Goal: Task Accomplishment & Management: Complete application form

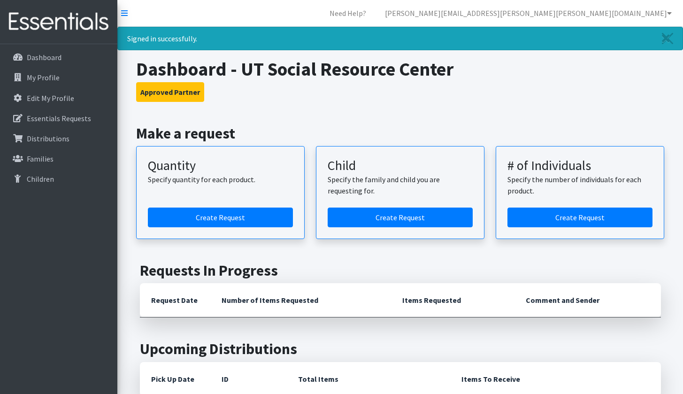
click at [219, 214] on link "Create Request" at bounding box center [220, 218] width 145 height 20
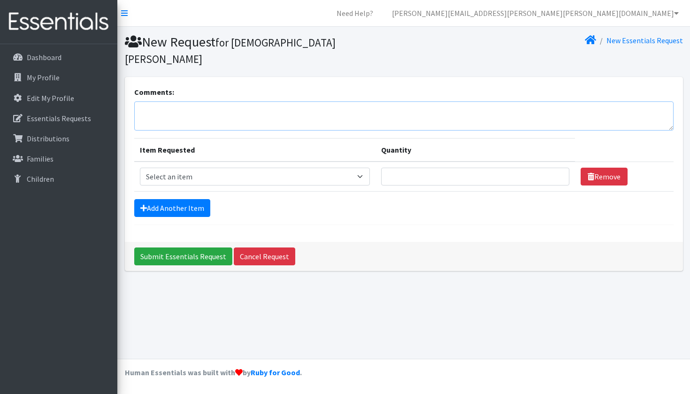
click at [199, 101] on textarea "Comments:" at bounding box center [404, 115] width 540 height 29
type textarea "Requesting Pick up on Tuesday October 7th"
click at [264, 199] on div "Add Another Item" at bounding box center [404, 208] width 540 height 18
click at [62, 118] on p "Essentials Requests" at bounding box center [59, 118] width 64 height 9
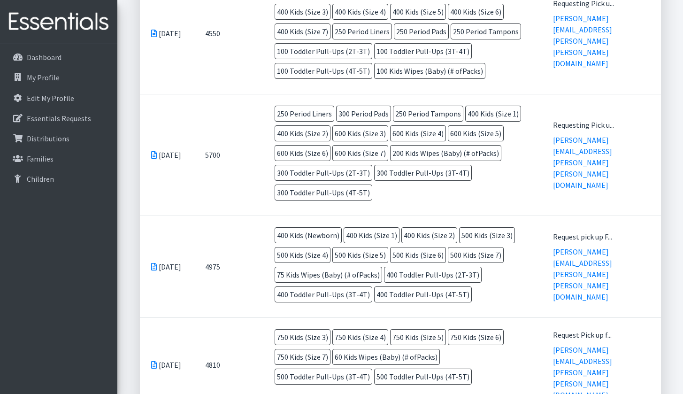
scroll to position [674, 0]
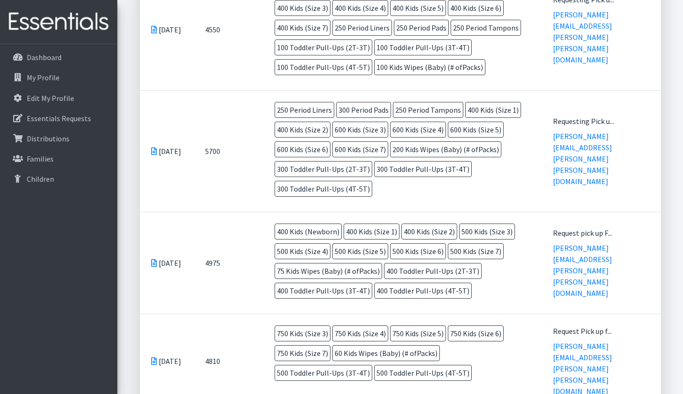
click at [220, 170] on td "5700" at bounding box center [228, 152] width 69 height 122
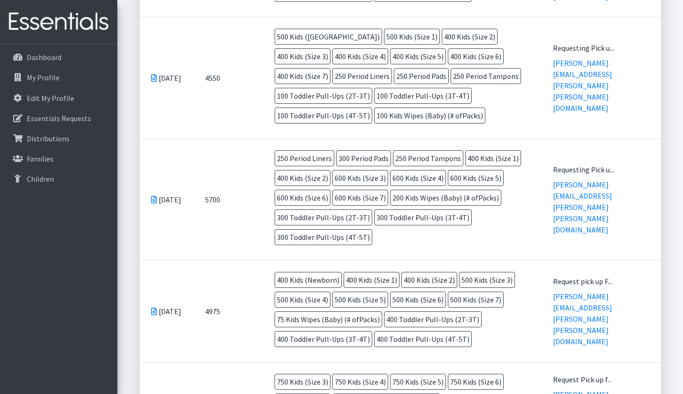
scroll to position [621, 0]
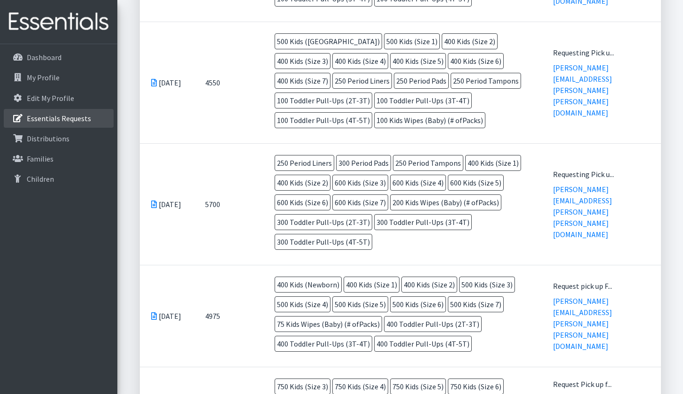
click at [52, 114] on p "Essentials Requests" at bounding box center [59, 118] width 64 height 9
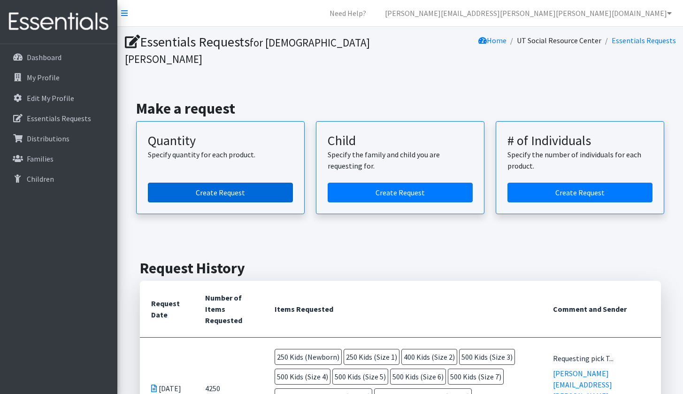
click at [222, 183] on link "Create Request" at bounding box center [220, 193] width 145 height 20
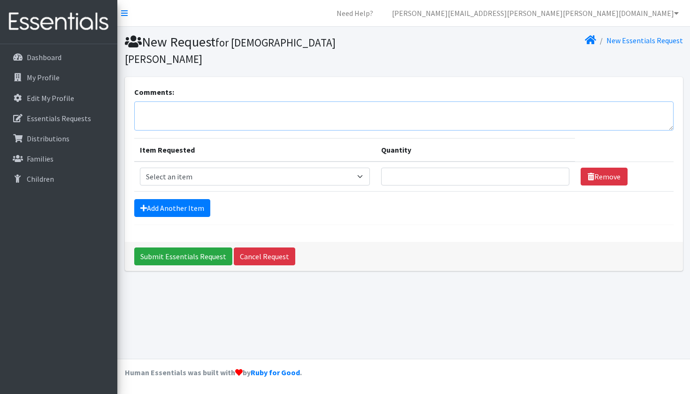
click at [205, 110] on textarea "Comments:" at bounding box center [404, 115] width 540 height 29
click at [213, 101] on textarea "Requesting pick up on [DATE]" at bounding box center [404, 115] width 540 height 29
click at [280, 101] on textarea "Requesting pick up [DATE][DATE]" at bounding box center [404, 115] width 540 height 29
type textarea "Requesting pick up [DATE][DATE] 10am"
select select "3871"
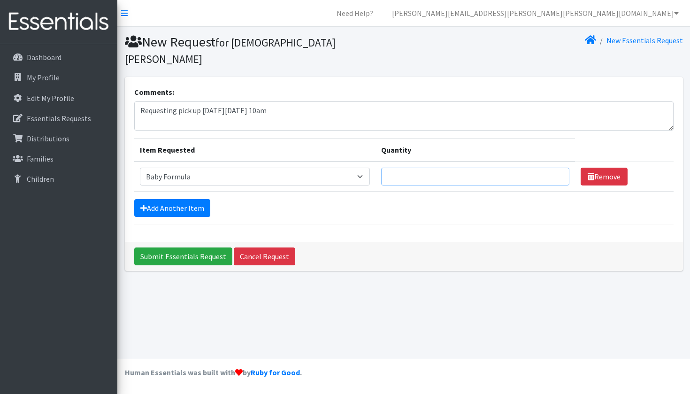
click at [420, 168] on input "Quantity" at bounding box center [475, 177] width 188 height 18
type input "15"
click at [372, 199] on div "Add Another Item" at bounding box center [404, 208] width 540 height 18
click at [167, 199] on link "Add Another Item" at bounding box center [172, 208] width 76 height 18
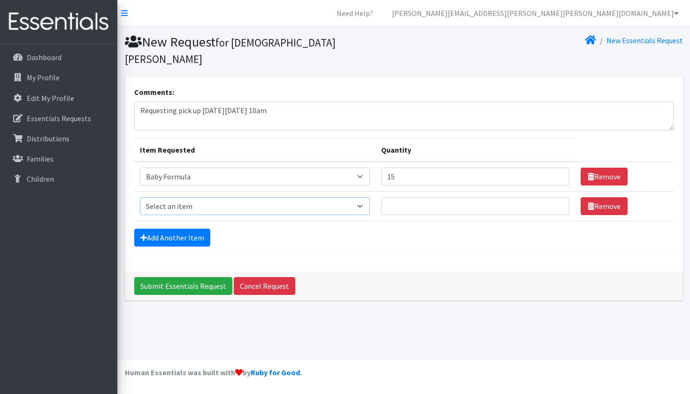
select select "451"
click at [414, 197] on input "Quantity" at bounding box center [475, 206] width 188 height 18
type input "500"
click at [135, 235] on form "Comments: Requesting pick up [DATE][DATE] 10am Item Requested Quantity Item Req…" at bounding box center [404, 170] width 540 height 168
click at [152, 229] on link "Add Another Item" at bounding box center [172, 238] width 76 height 18
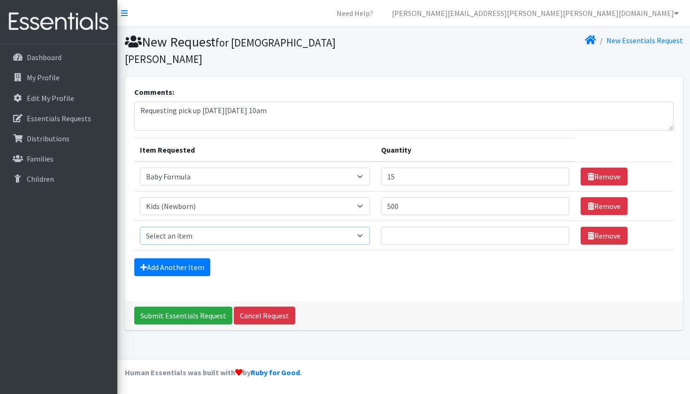
select select "453"
click at [406, 227] on input "Quantity" at bounding box center [475, 236] width 188 height 18
type input "500"
click at [191, 258] on link "Add Another Item" at bounding box center [172, 267] width 76 height 18
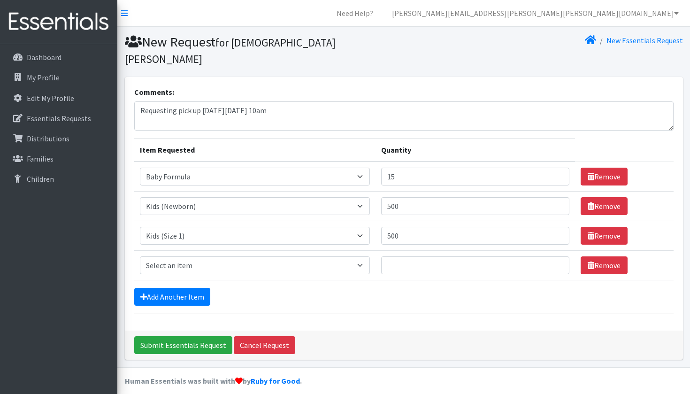
click at [189, 251] on td "Item Requested Select an item Baby Formula Kids (Newborn) Kids (Preemie) Kids (…" at bounding box center [254, 266] width 241 height 30
select select "440"
click at [404, 256] on input "Quantity" at bounding box center [475, 265] width 188 height 18
type input "400"
click at [142, 293] on icon at bounding box center [143, 297] width 7 height 8
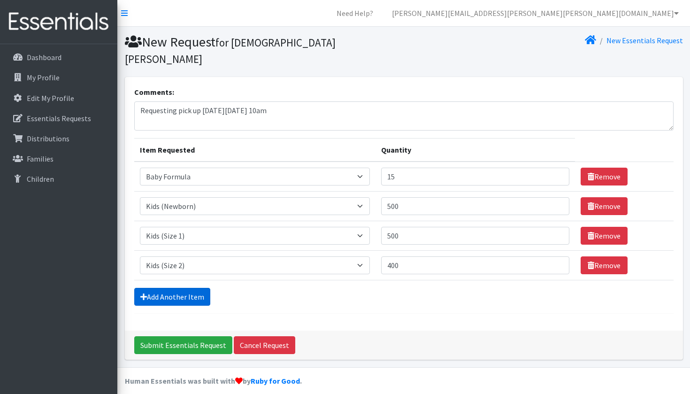
click at [154, 288] on link "Add Another Item" at bounding box center [172, 297] width 76 height 18
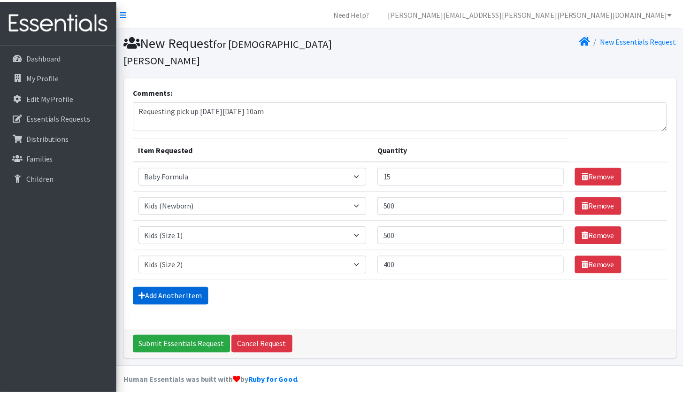
scroll to position [22, 0]
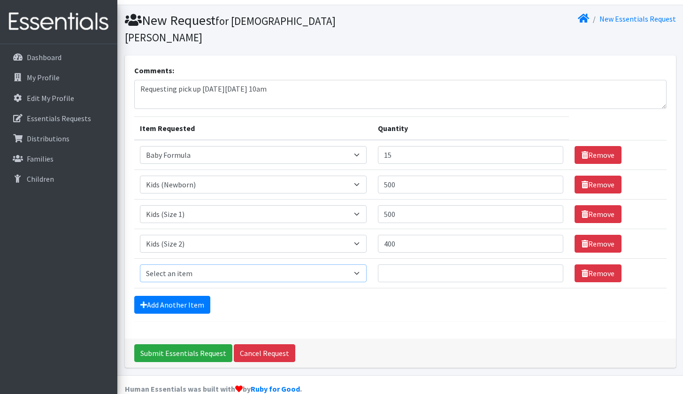
select select "442"
click at [387, 264] on input "Quantity" at bounding box center [470, 273] width 185 height 18
type input "400"
click at [395, 176] on input "500" at bounding box center [470, 185] width 185 height 18
type input "5"
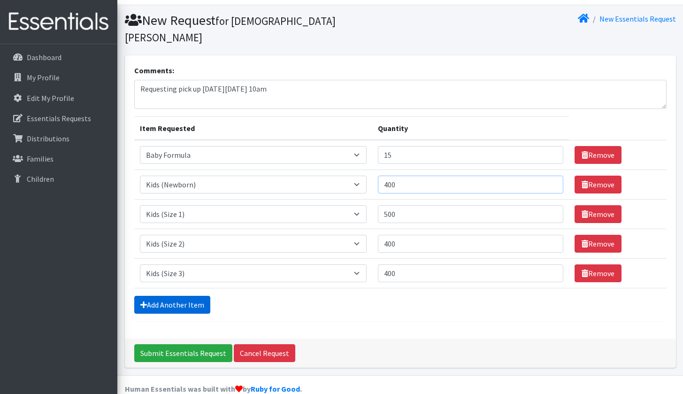
type input "400"
click at [186, 296] on link "Add Another Item" at bounding box center [172, 305] width 76 height 18
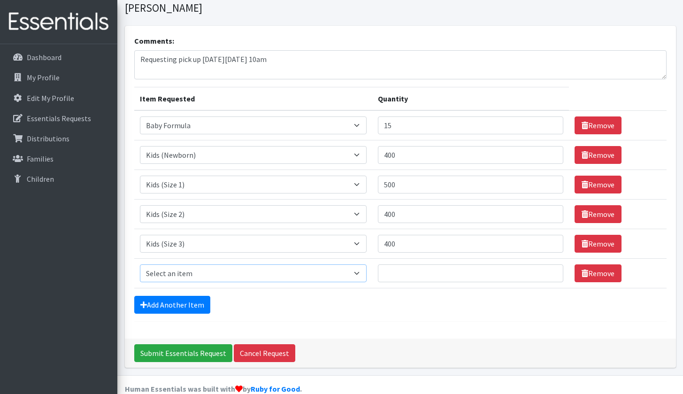
select select "459"
click at [394, 264] on input "Quantity" at bounding box center [470, 273] width 185 height 18
type input "500"
click at [198, 296] on link "Add Another Item" at bounding box center [172, 305] width 76 height 18
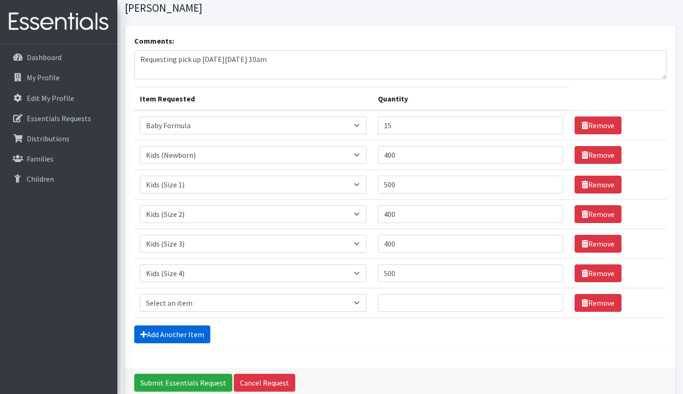
scroll to position [81, 0]
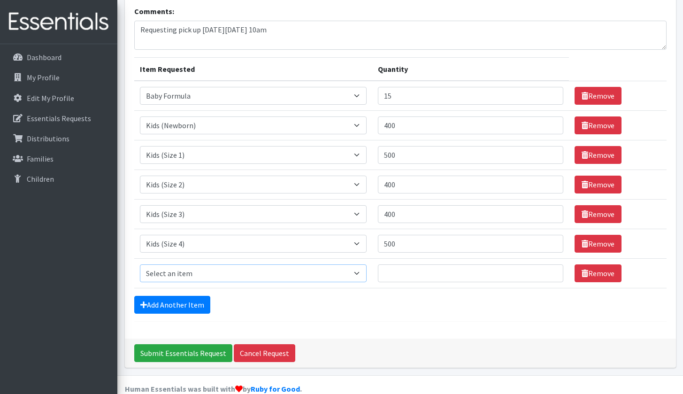
select select "460"
click at [418, 264] on input "Quantity" at bounding box center [470, 273] width 185 height 18
type input "500"
click at [182, 296] on link "Add Another Item" at bounding box center [172, 305] width 76 height 18
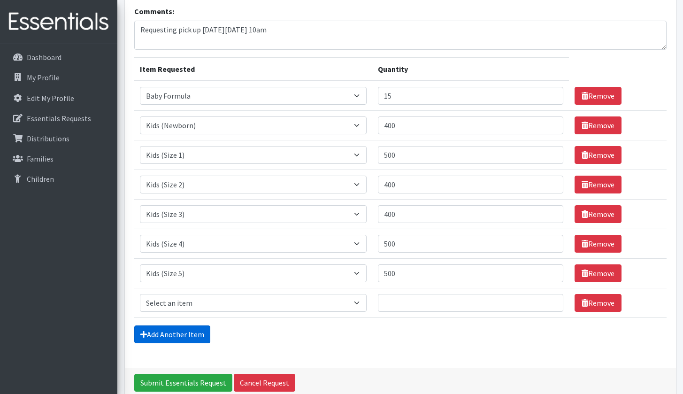
scroll to position [110, 0]
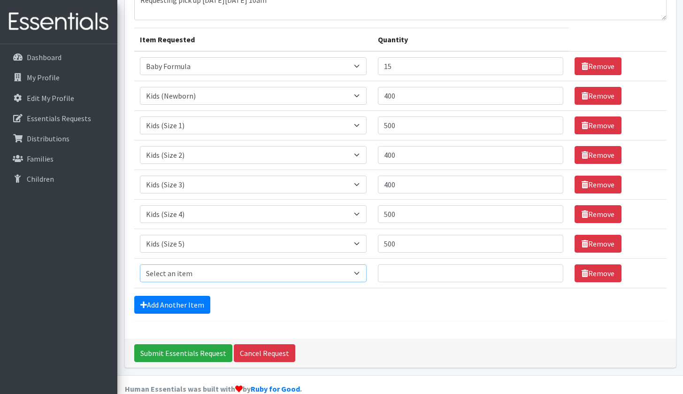
select select "462"
click at [394, 264] on input "Quantity" at bounding box center [470, 273] width 185 height 18
type input "500"
click at [164, 296] on link "Add Another Item" at bounding box center [172, 305] width 76 height 18
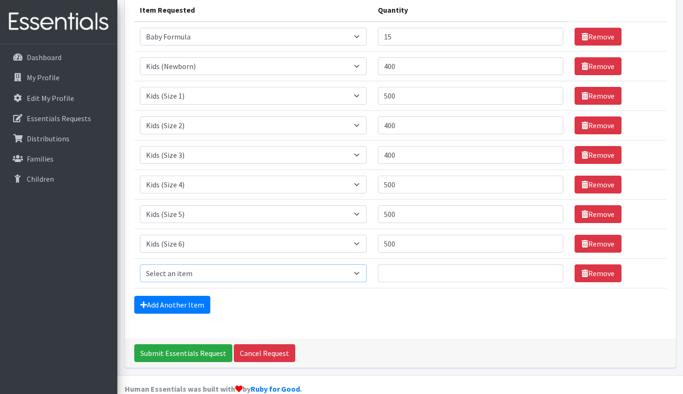
select select "1683"
click at [394, 264] on input "Quantity" at bounding box center [470, 273] width 185 height 18
type input "400"
click at [394, 296] on div "Add Another Item" at bounding box center [400, 305] width 532 height 18
click at [187, 296] on link "Add Another Item" at bounding box center [172, 305] width 76 height 18
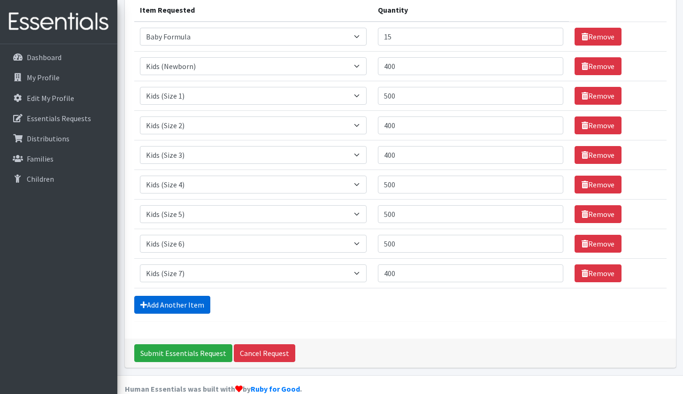
scroll to position [170, 0]
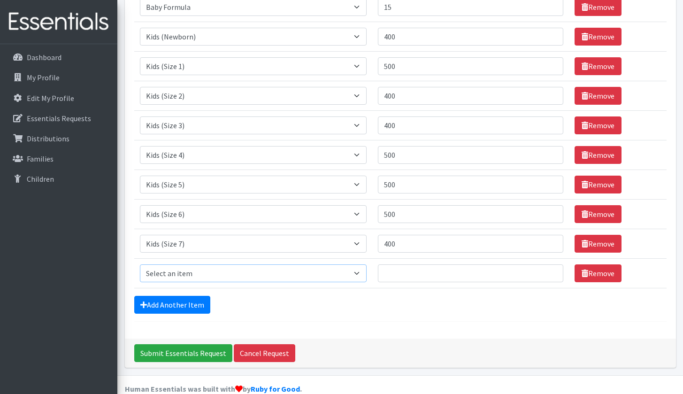
select select "434"
click at [420, 264] on input "Quantity" at bounding box center [470, 273] width 185 height 18
click at [387, 264] on input "100" at bounding box center [470, 273] width 185 height 18
type input "200"
click at [192, 296] on link "Add Another Item" at bounding box center [172, 305] width 76 height 18
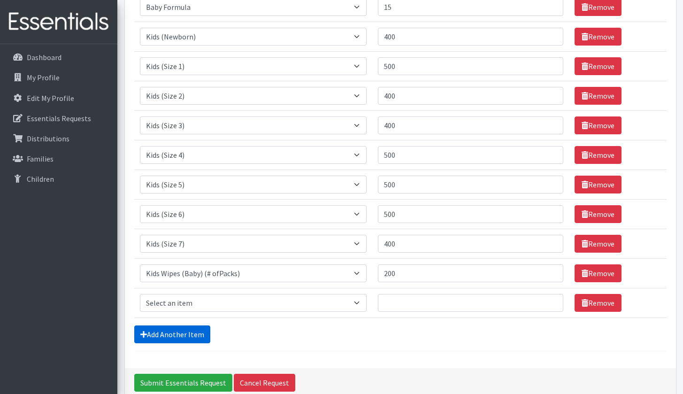
scroll to position [199, 0]
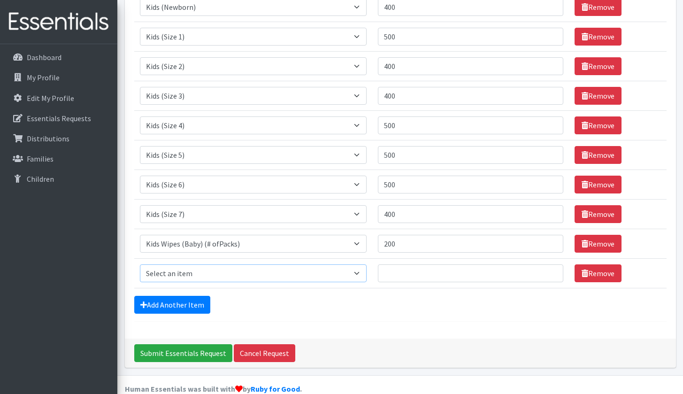
select select "1535"
click at [389, 264] on input "Quantity" at bounding box center [470, 273] width 185 height 18
type input "250"
click at [172, 296] on link "Add Another Item" at bounding box center [172, 305] width 76 height 18
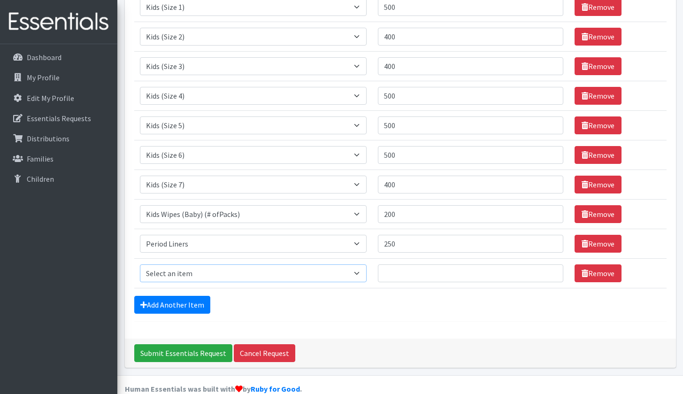
select select "1534"
click at [391, 264] on input "Quantity" at bounding box center [470, 273] width 185 height 18
click at [393, 264] on input "Quantity" at bounding box center [470, 273] width 185 height 18
type input "300"
click at [181, 296] on link "Add Another Item" at bounding box center [172, 305] width 76 height 18
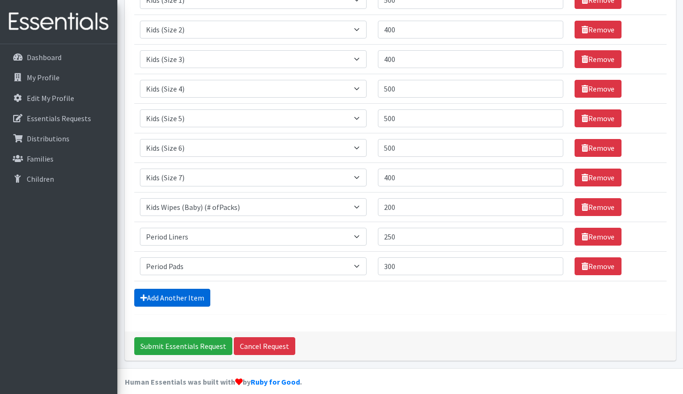
scroll to position [258, 0]
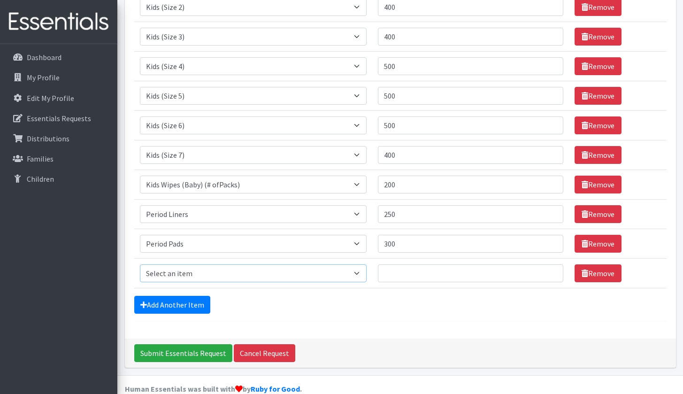
select select "1536"
click at [400, 264] on input "Quantity" at bounding box center [470, 273] width 185 height 18
type input "250"
click at [199, 296] on link "Add Another Item" at bounding box center [172, 305] width 76 height 18
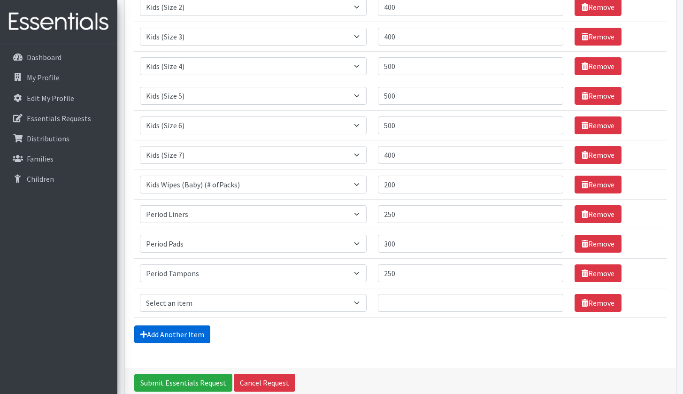
scroll to position [288, 0]
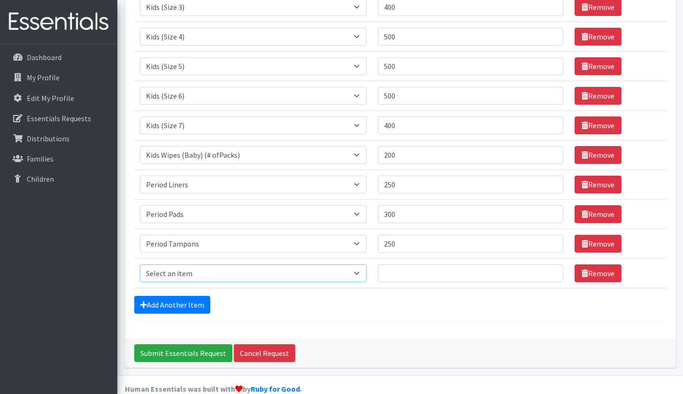
select select "444"
click at [394, 264] on input "Quantity" at bounding box center [470, 273] width 185 height 18
type input "300"
click at [148, 296] on link "Add Another Item" at bounding box center [172, 305] width 76 height 18
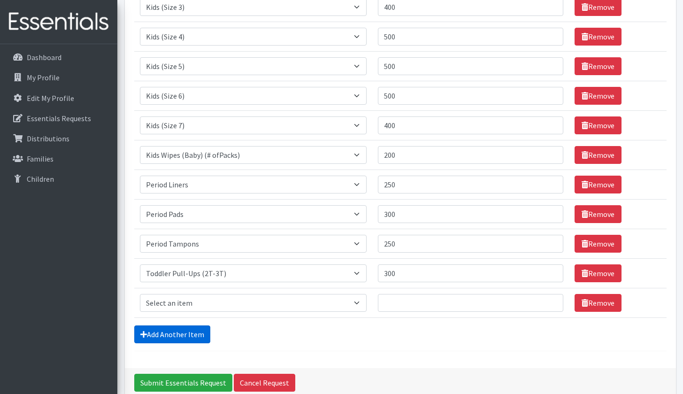
scroll to position [317, 0]
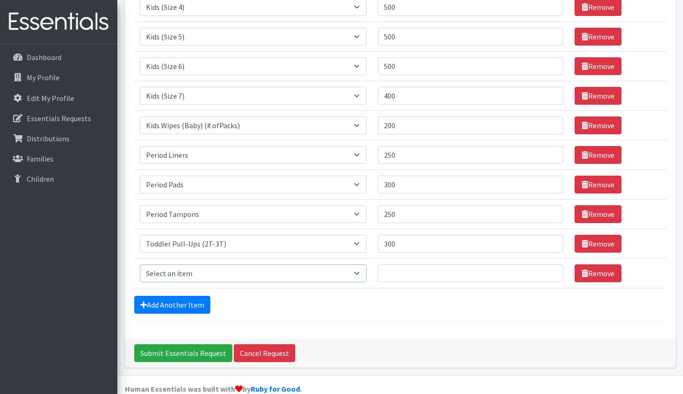
select select "445"
click at [428, 268] on td "Quantity" at bounding box center [470, 274] width 197 height 30
click at [423, 264] on input "Quantity" at bounding box center [470, 273] width 185 height 18
type input "300"
click at [149, 296] on link "Add Another Item" at bounding box center [172, 305] width 76 height 18
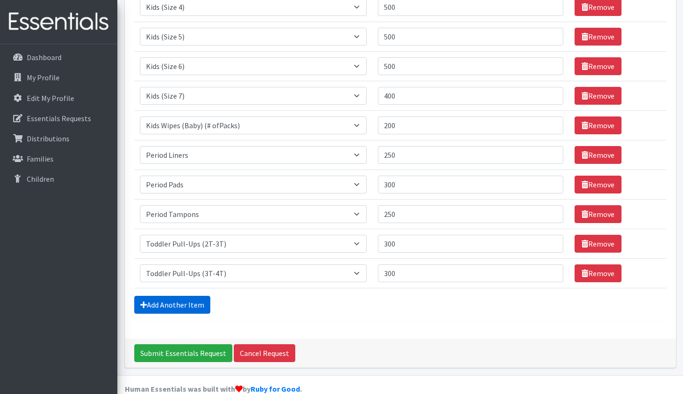
scroll to position [347, 0]
select select "446"
click at [407, 264] on input "Quantity" at bounding box center [470, 273] width 185 height 18
type input "300"
click at [205, 339] on div "Submit Essentials Request Cancel Request" at bounding box center [400, 353] width 551 height 29
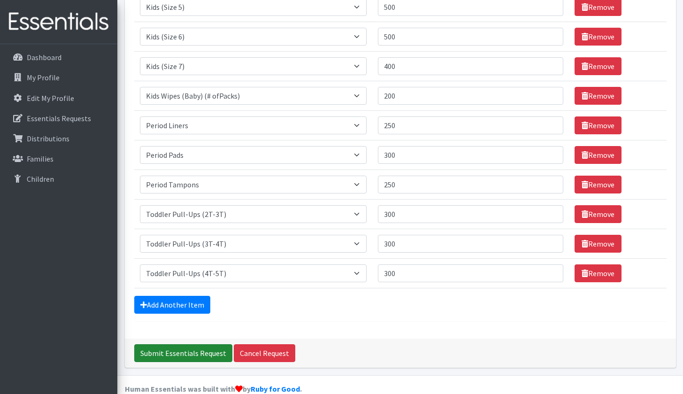
click at [202, 344] on input "Submit Essentials Request" at bounding box center [183, 353] width 98 height 18
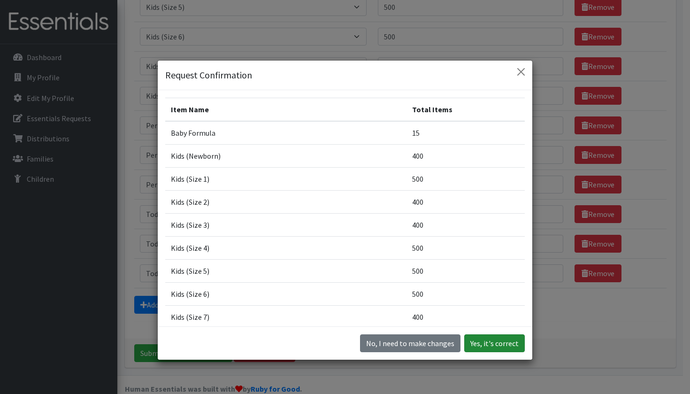
click at [479, 341] on button "Yes, it's correct" at bounding box center [494, 343] width 61 height 18
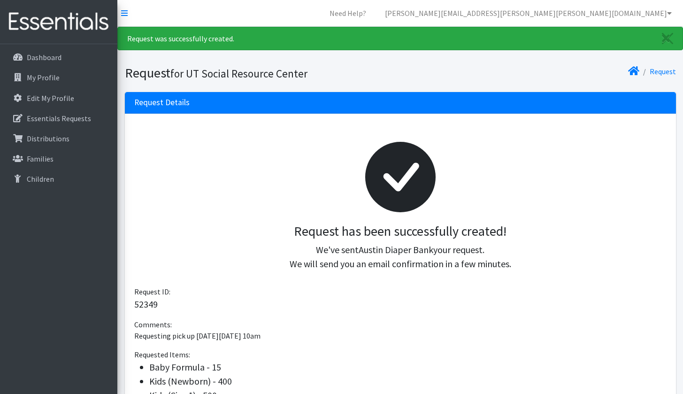
click at [570, 267] on p "We've sent Austin Diaper Bank your request. We will send you an email confirmat…" at bounding box center [400, 257] width 517 height 28
